Goal: Information Seeking & Learning: Learn about a topic

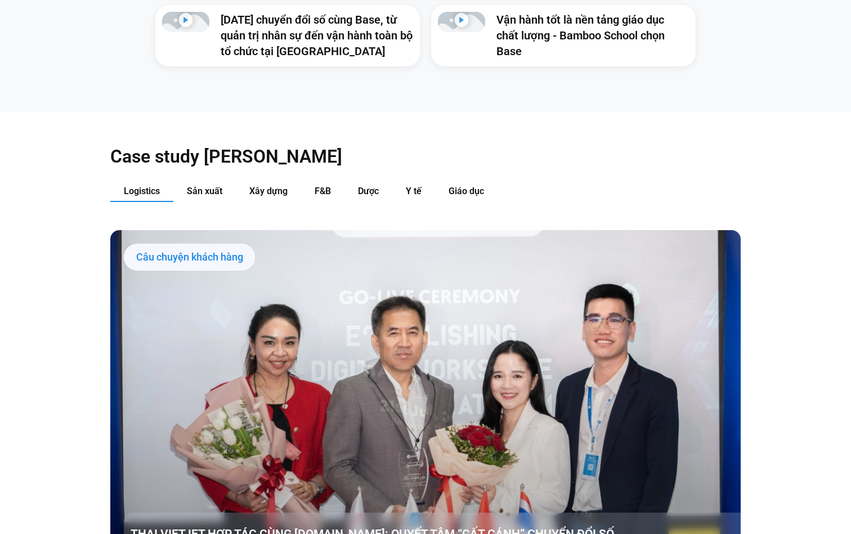
scroll to position [1186, 0]
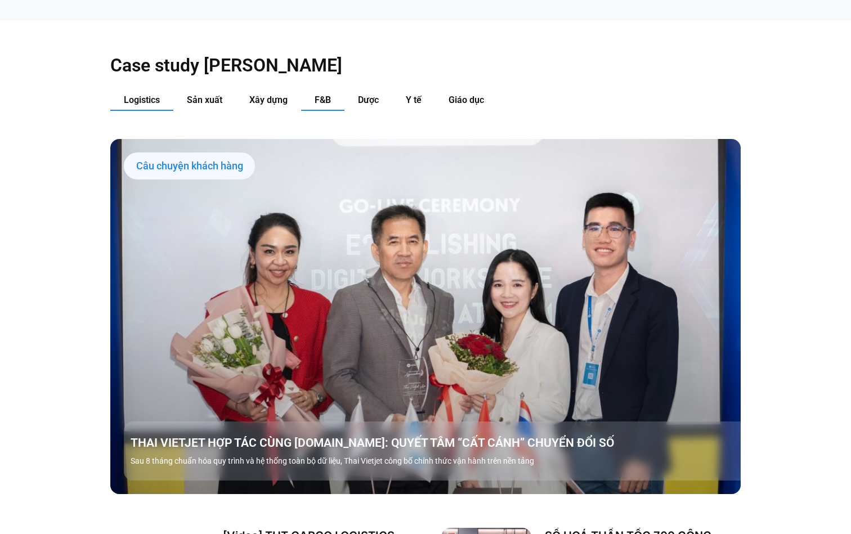
click at [320, 95] on span "F&B" at bounding box center [323, 100] width 16 height 11
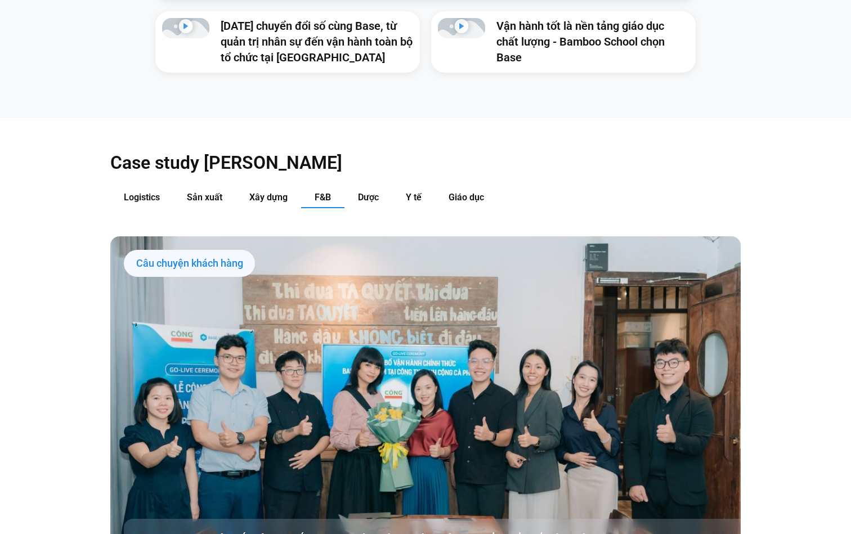
scroll to position [1088, 0]
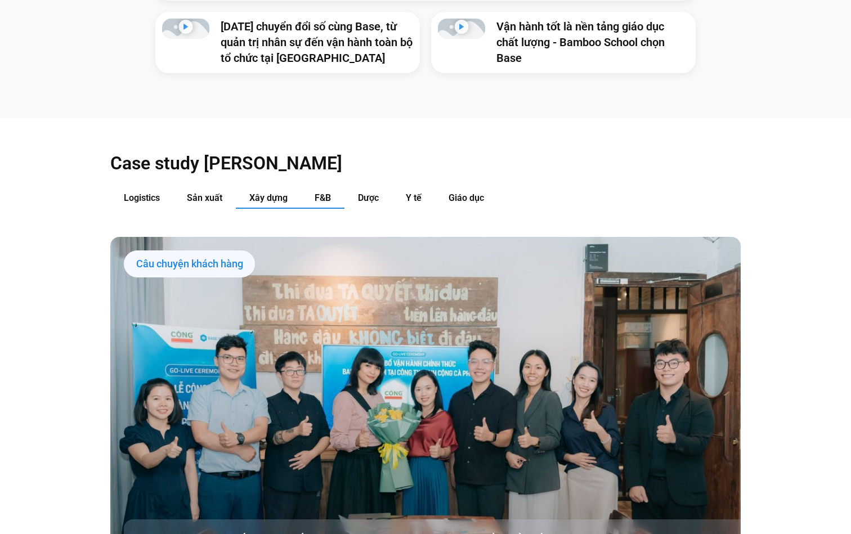
click at [247, 188] on button "Xây dựng" at bounding box center [268, 198] width 65 height 21
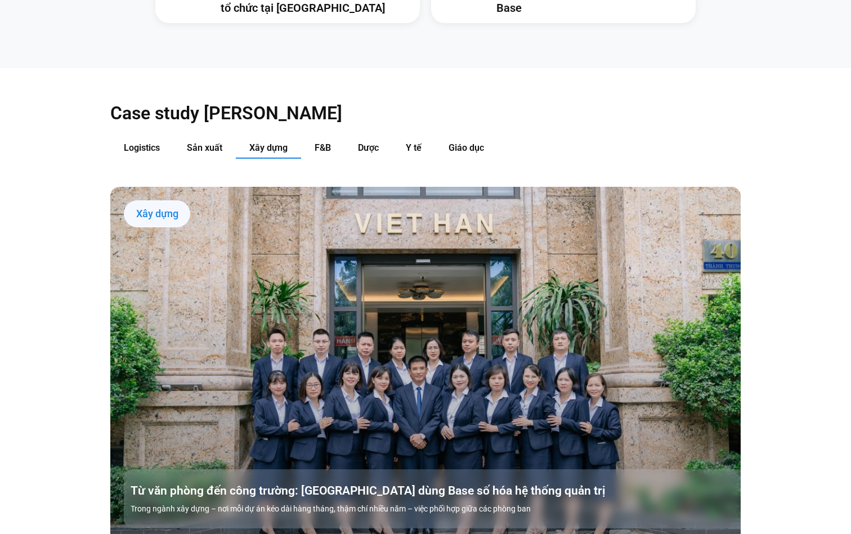
scroll to position [1136, 0]
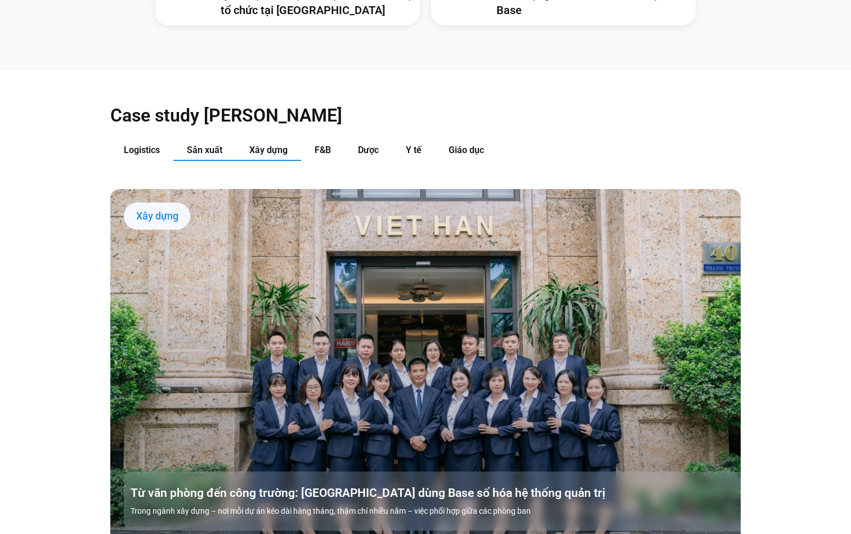
click at [211, 145] on span "Sản xuất" at bounding box center [204, 150] width 35 height 11
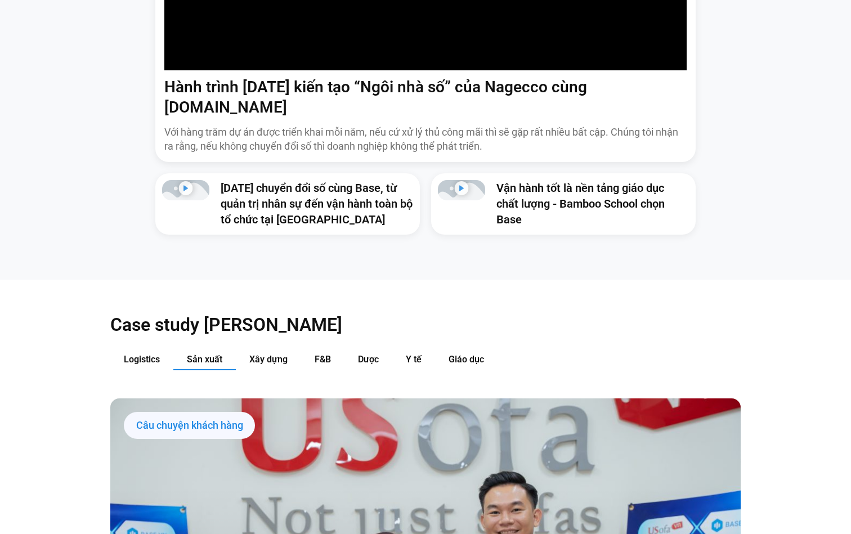
scroll to position [930, 0]
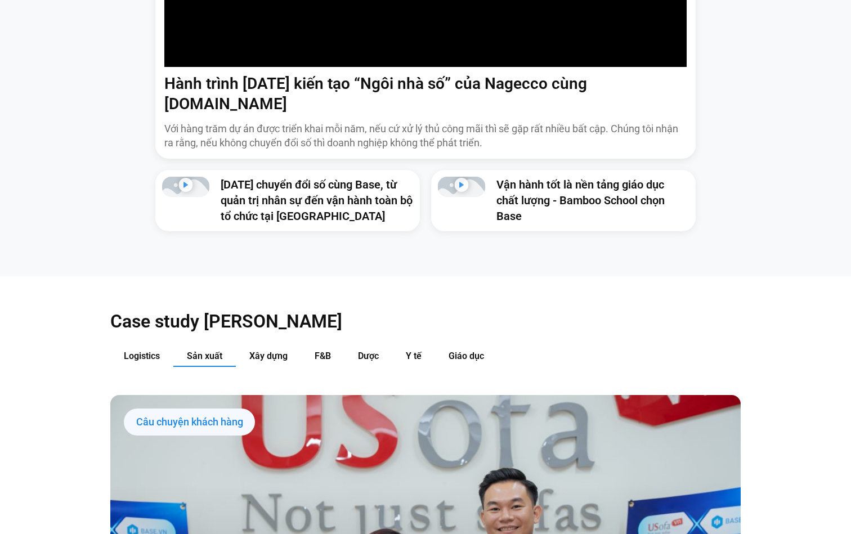
click at [156, 346] on button "Logistics" at bounding box center [141, 356] width 63 height 21
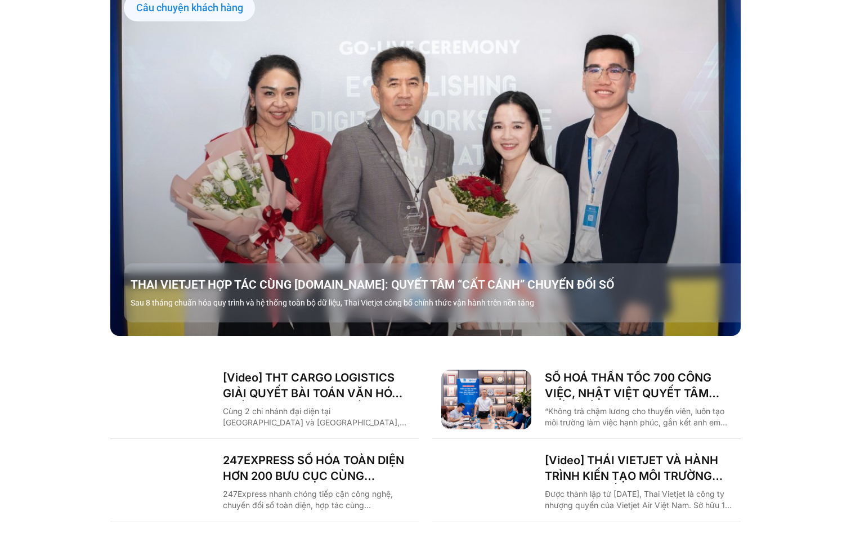
scroll to position [1345, 0]
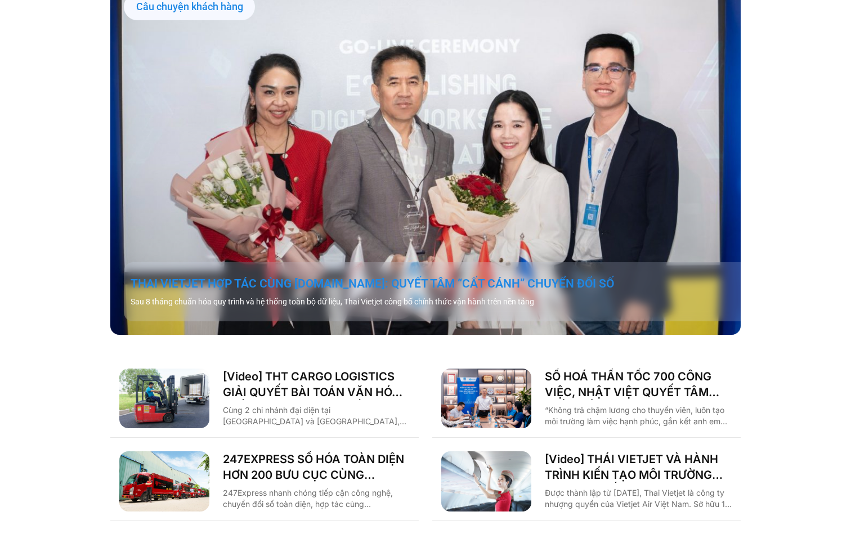
click at [323, 276] on link "THAI VIETJET HỢP TÁC CÙNG [DOMAIN_NAME]: QUYẾT TÂM “CẤT CÁNH” CHUYỂN ĐỔI SỐ" at bounding box center [439, 284] width 617 height 16
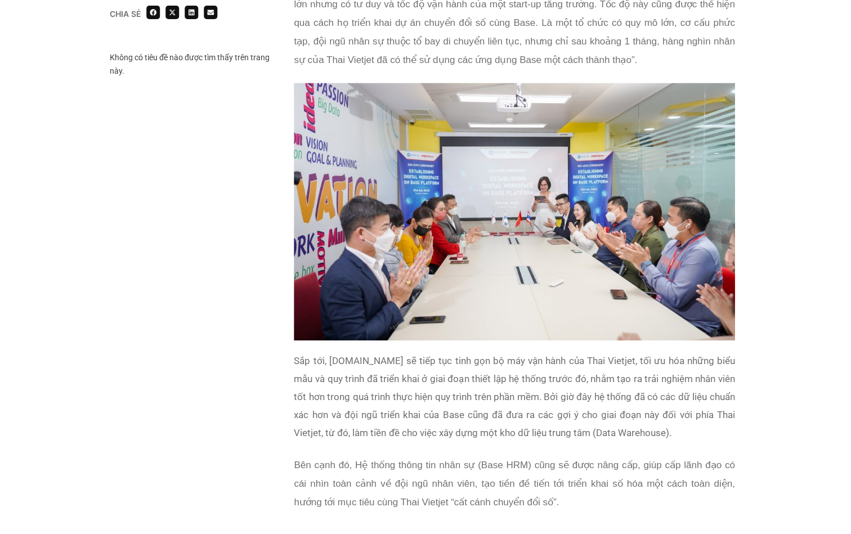
scroll to position [1993, 0]
